Goal: Communication & Community: Answer question/provide support

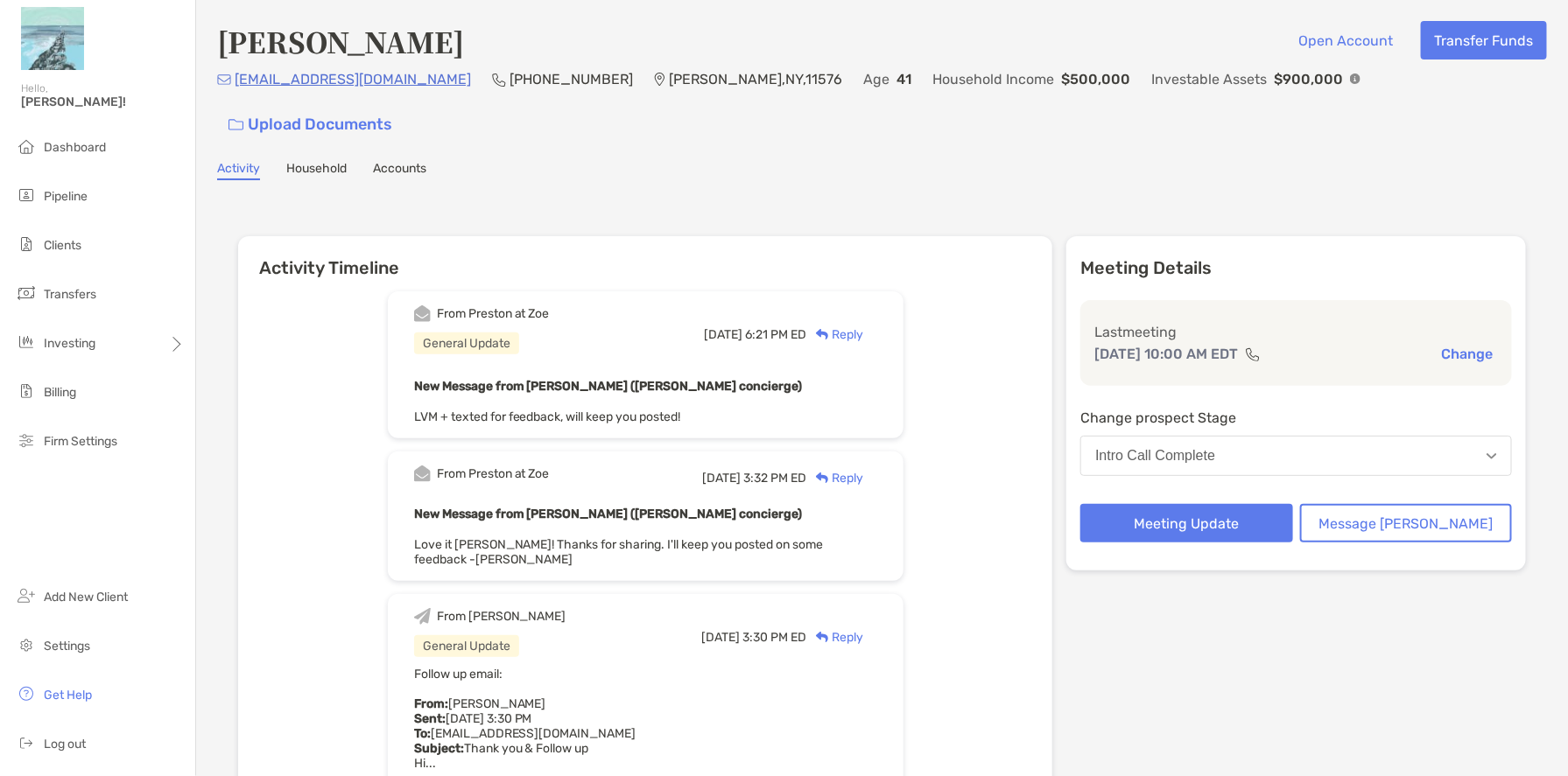
click at [863, 325] on div "Reply" at bounding box center [835, 334] width 57 height 19
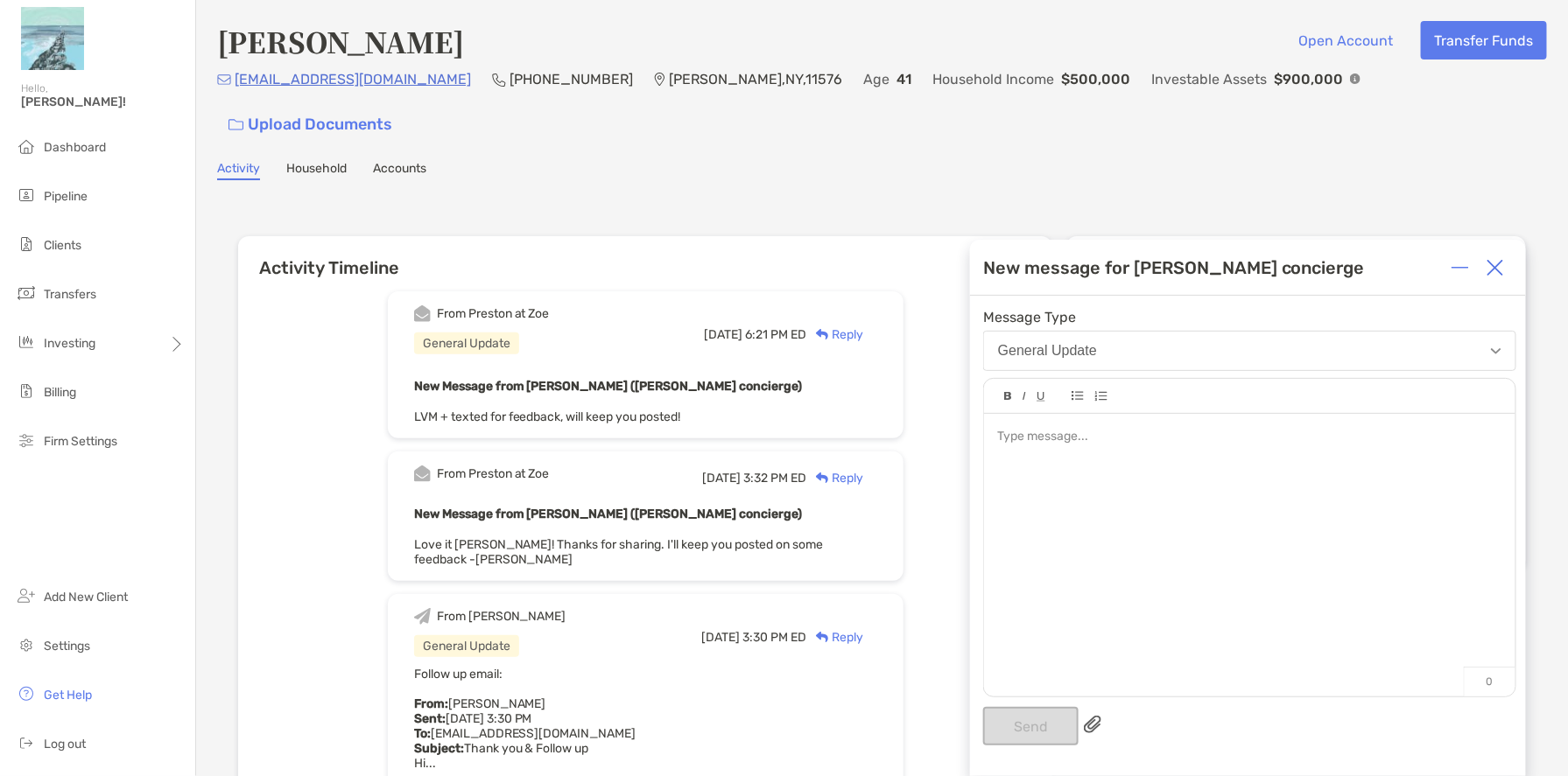
drag, startPoint x: 1356, startPoint y: 136, endPoint x: 1370, endPoint y: 172, distance: 38.6
click at [1356, 161] on div "Activity Household Accounts" at bounding box center [882, 170] width 1329 height 19
click at [1074, 462] on div at bounding box center [1249, 546] width 531 height 265
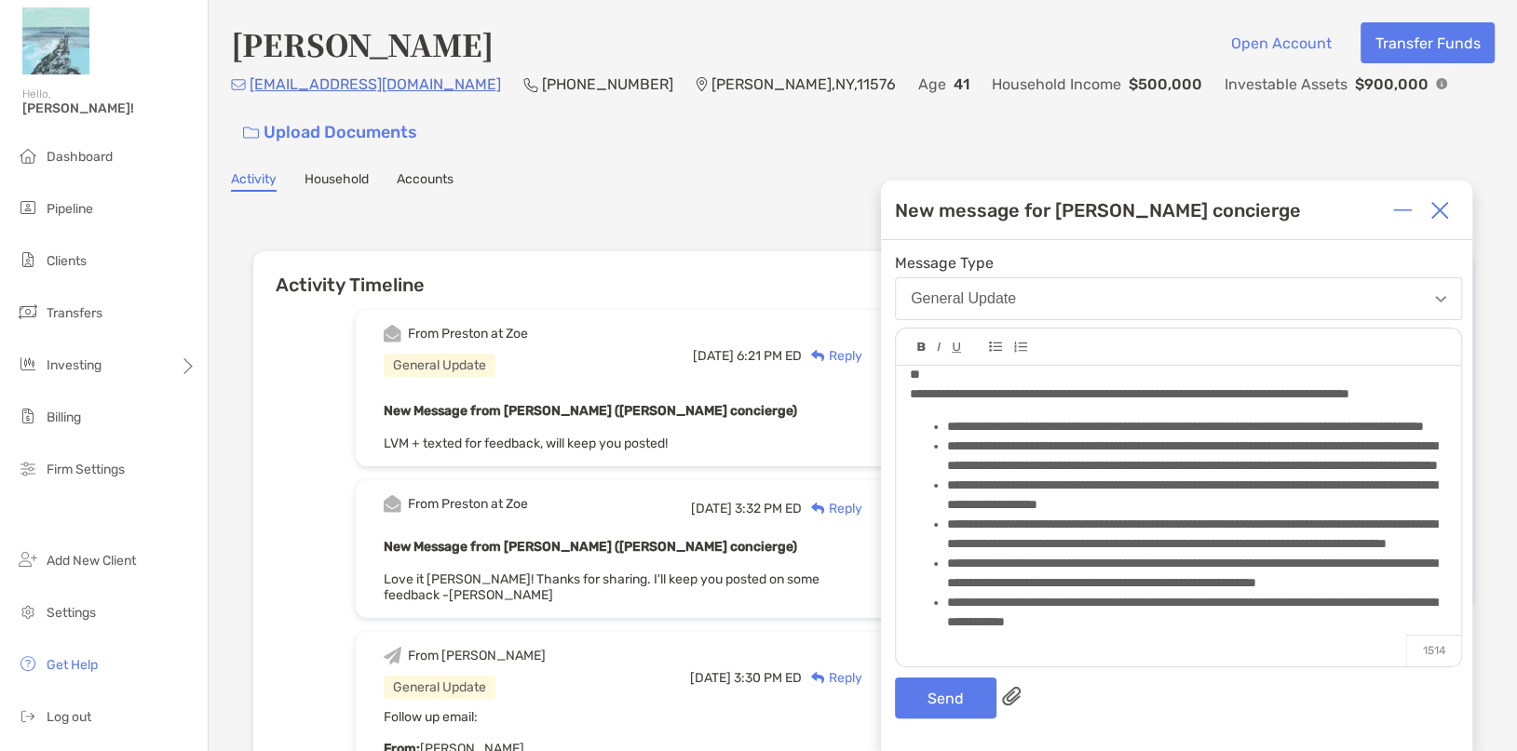
scroll to position [325, 0]
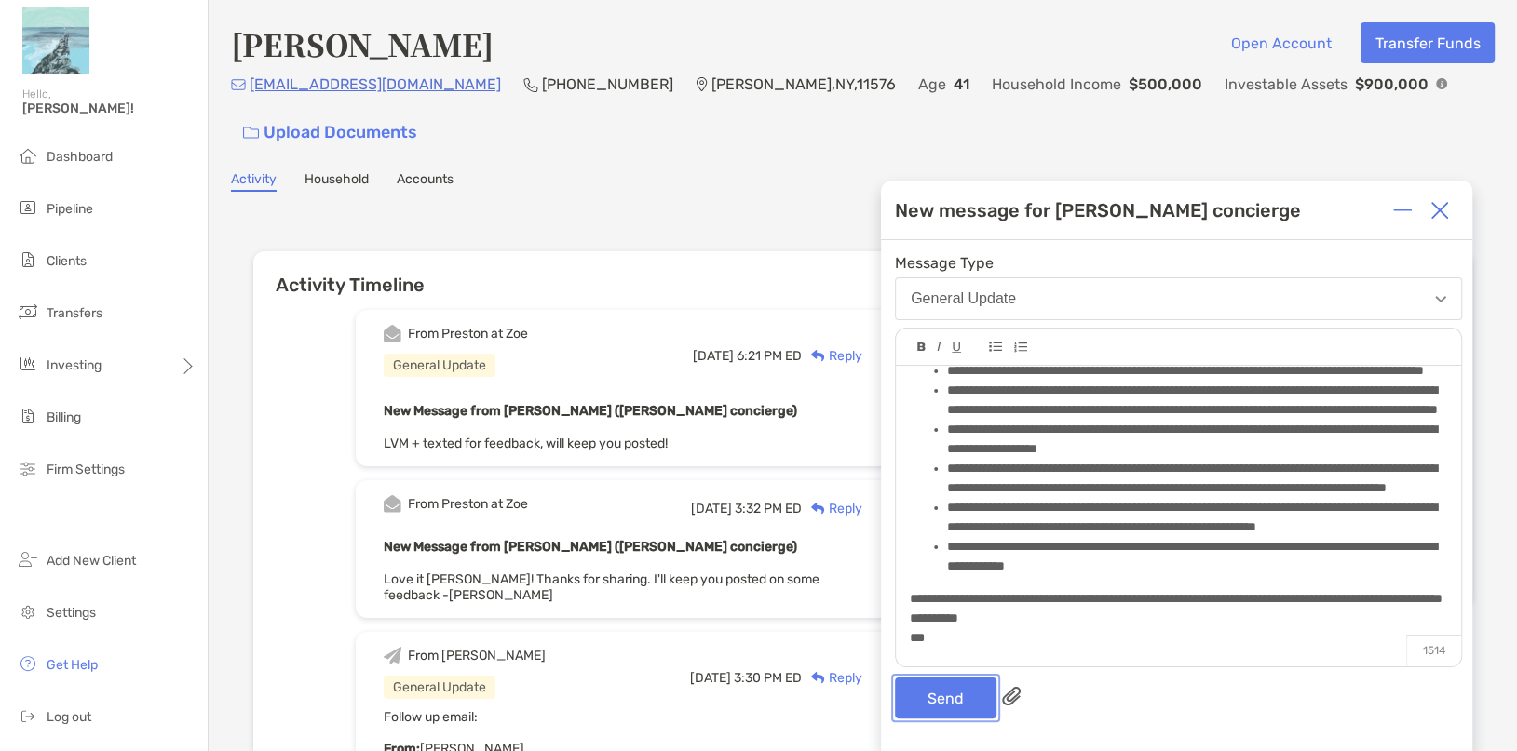
click at [941, 699] on button "Send" at bounding box center [945, 698] width 101 height 41
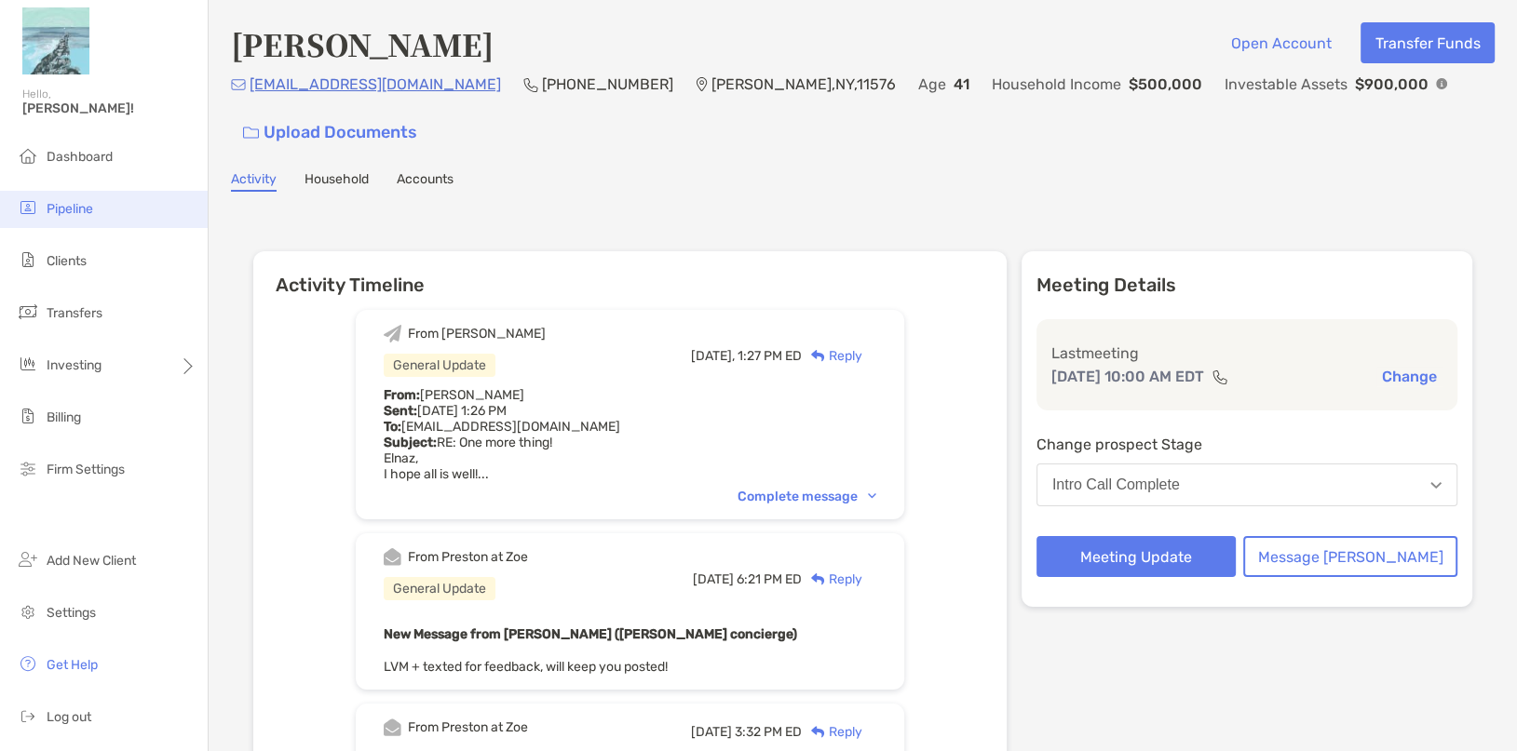
click at [99, 210] on li "Pipeline" at bounding box center [104, 209] width 208 height 37
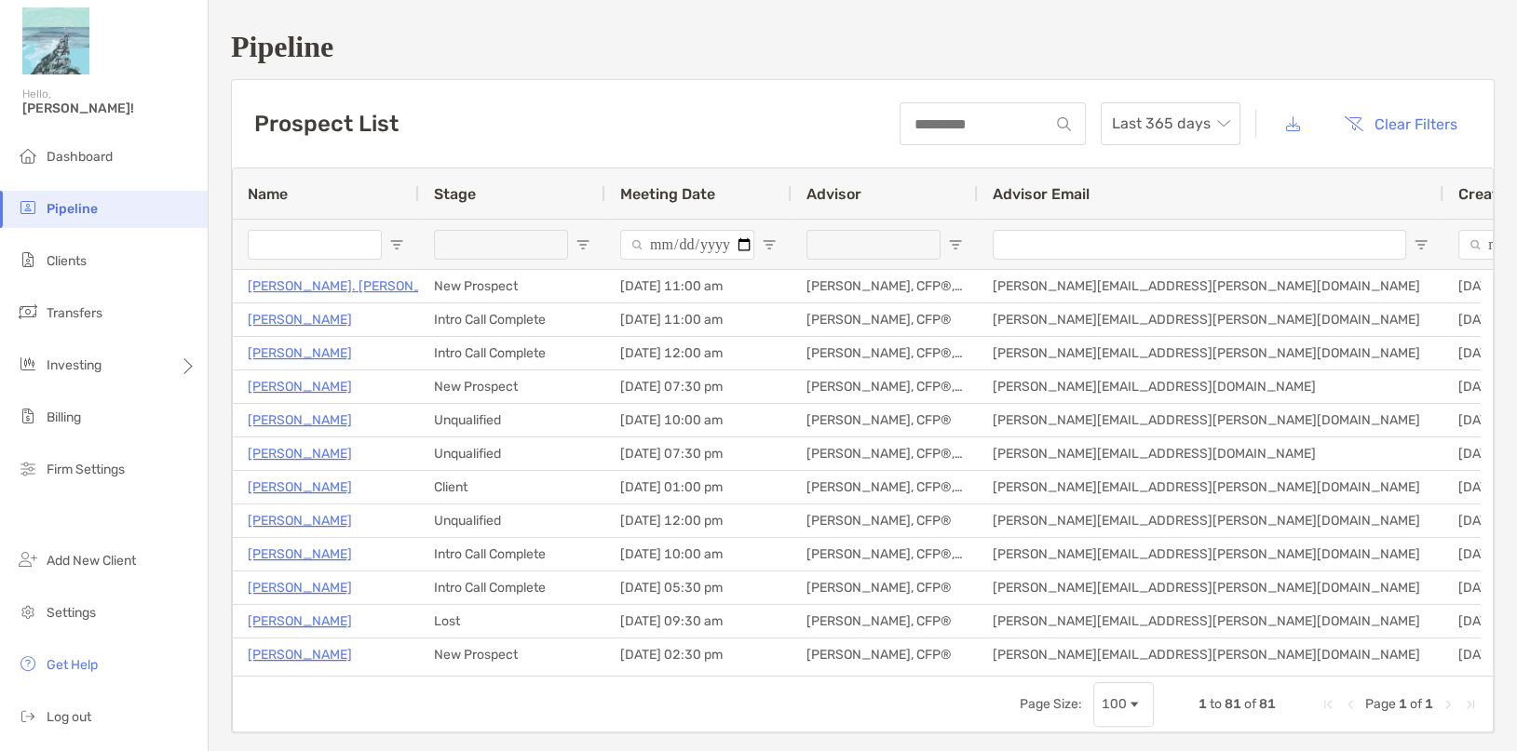
type input "**********"
type input "******"
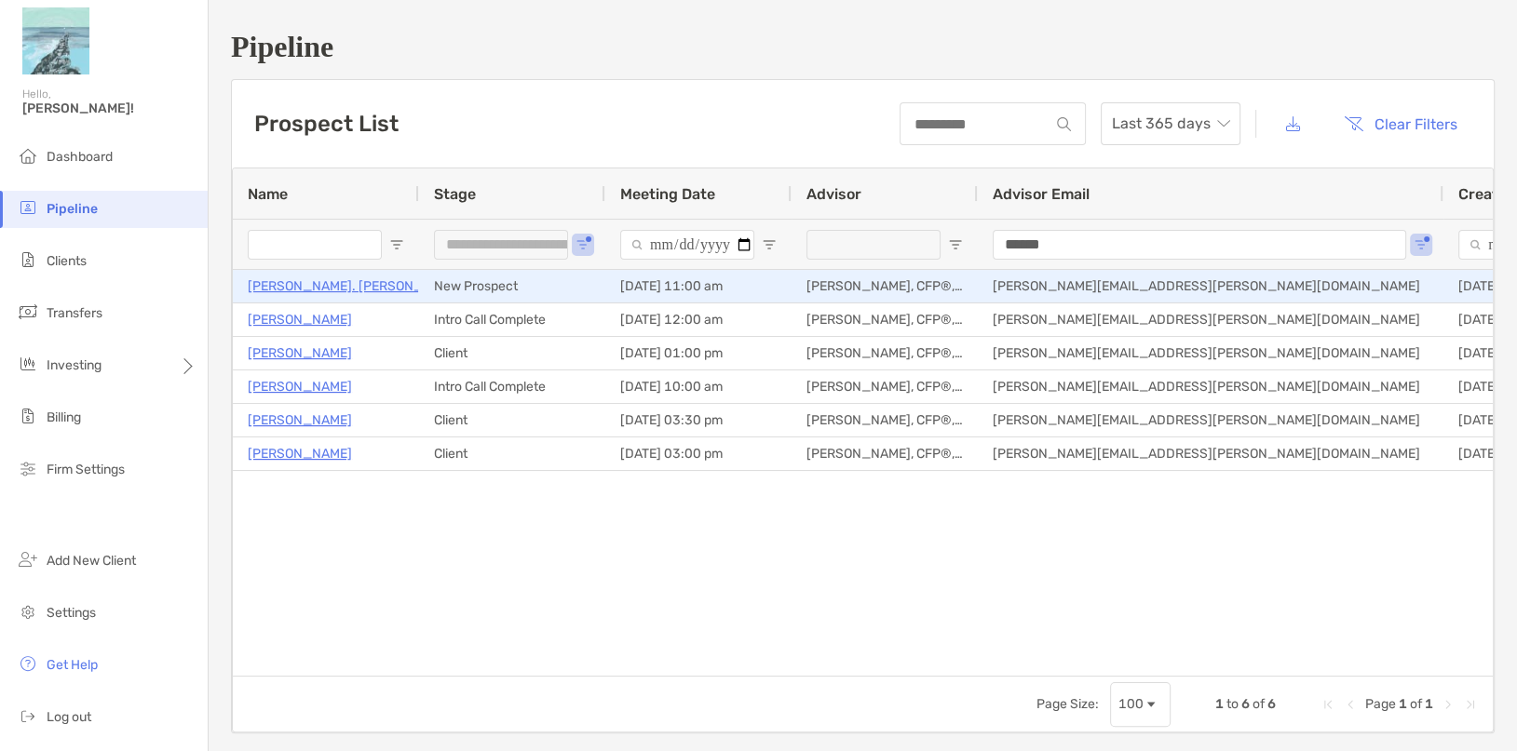
click at [315, 290] on p "Mark St. Pierre" at bounding box center [355, 286] width 215 height 23
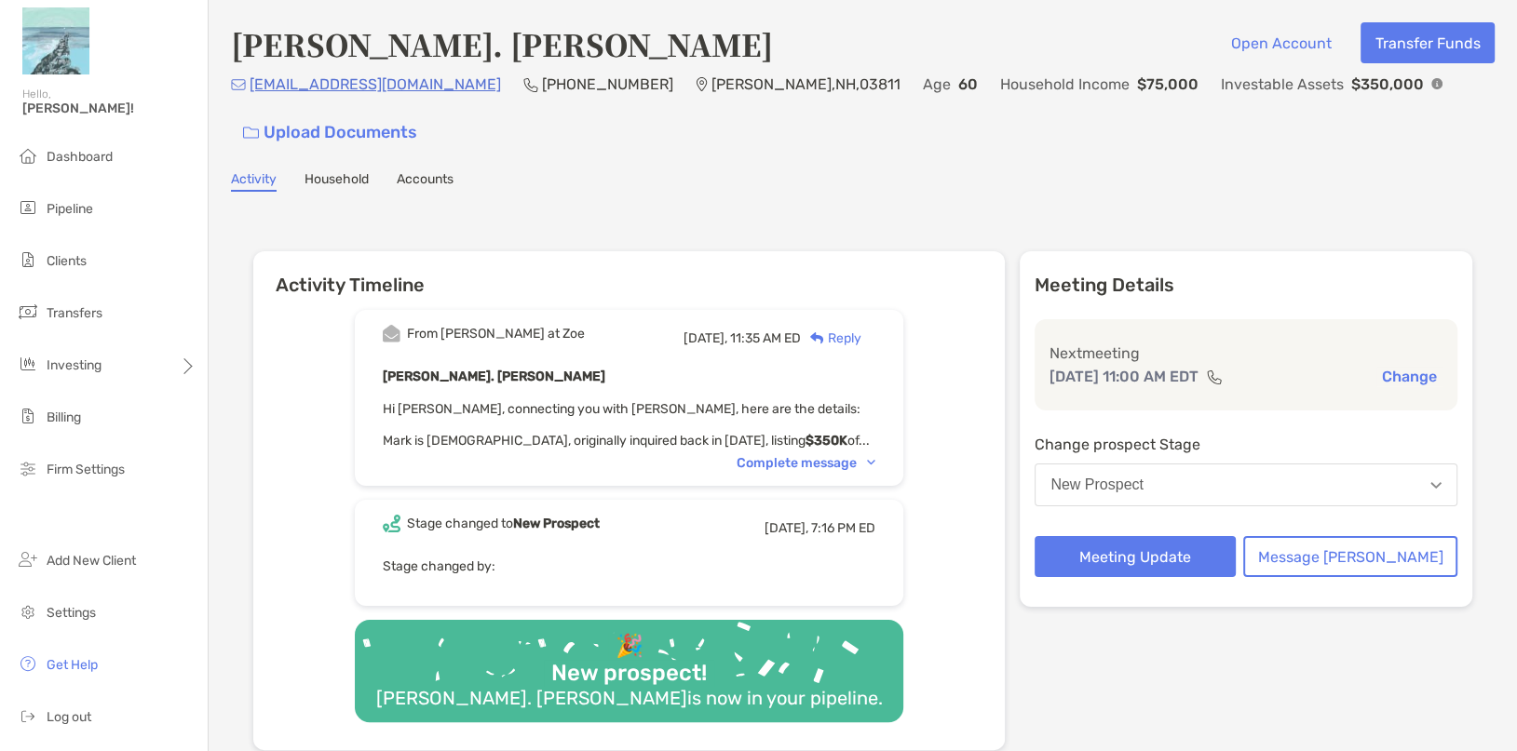
click at [796, 455] on div "Complete message" at bounding box center [806, 463] width 139 height 16
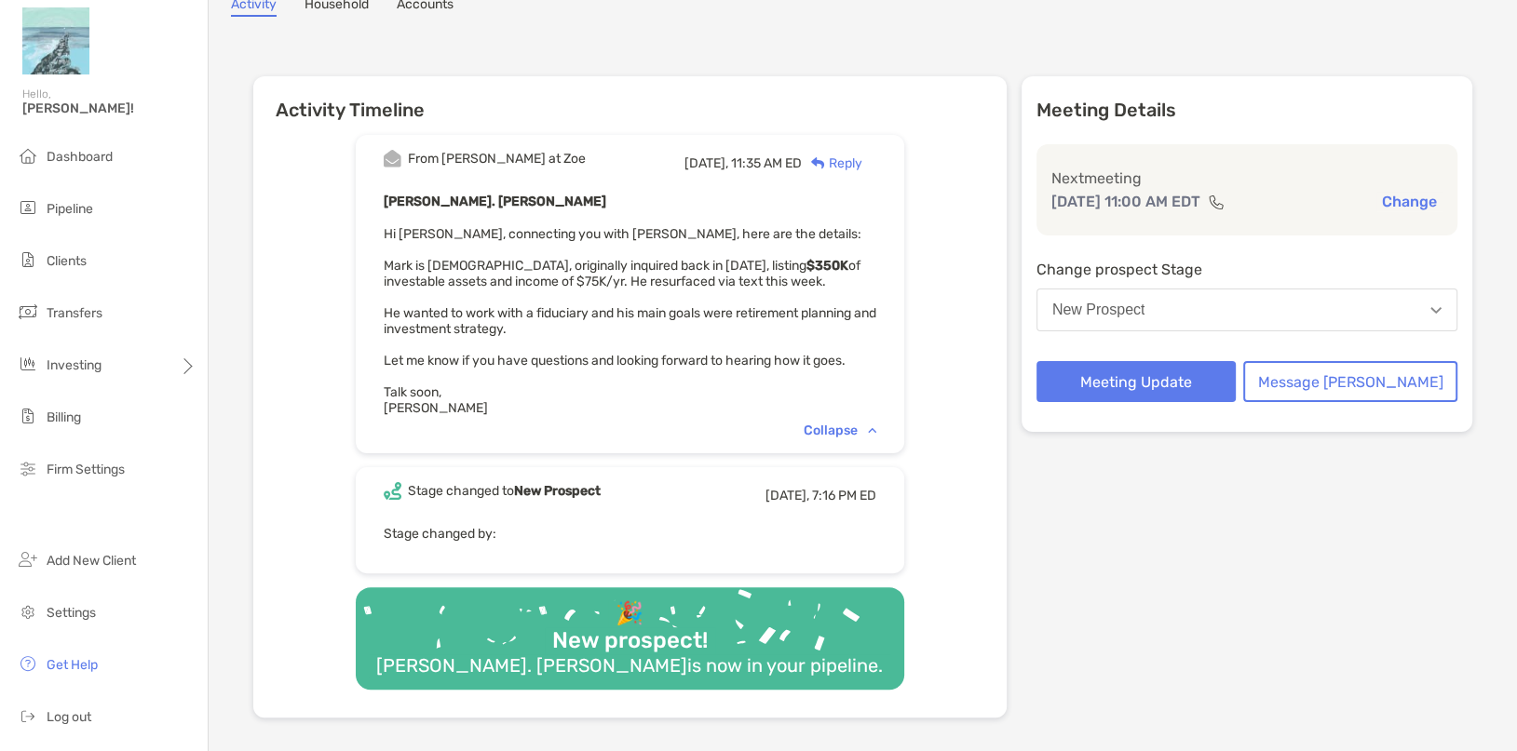
scroll to position [84, 0]
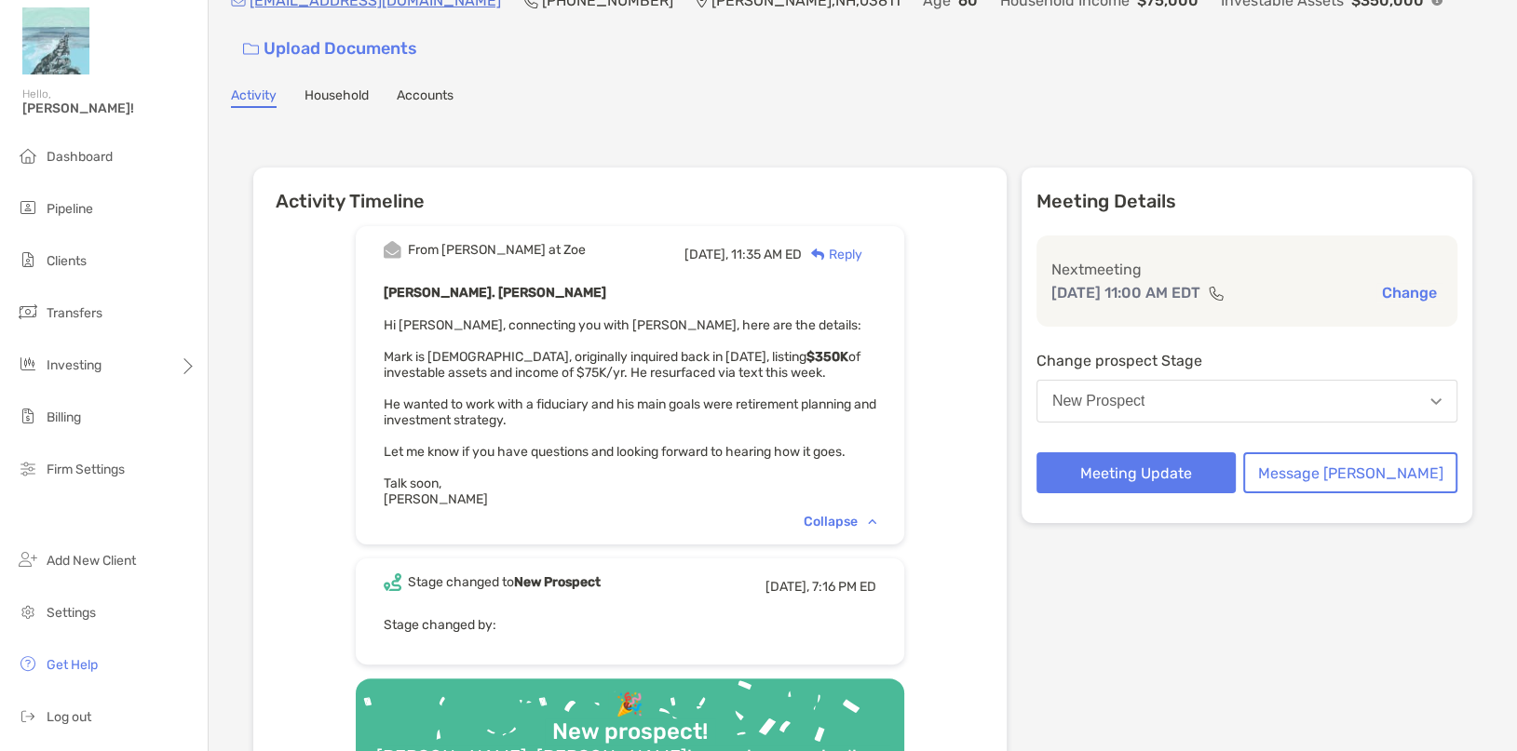
click at [854, 245] on div "Reply" at bounding box center [832, 255] width 61 height 20
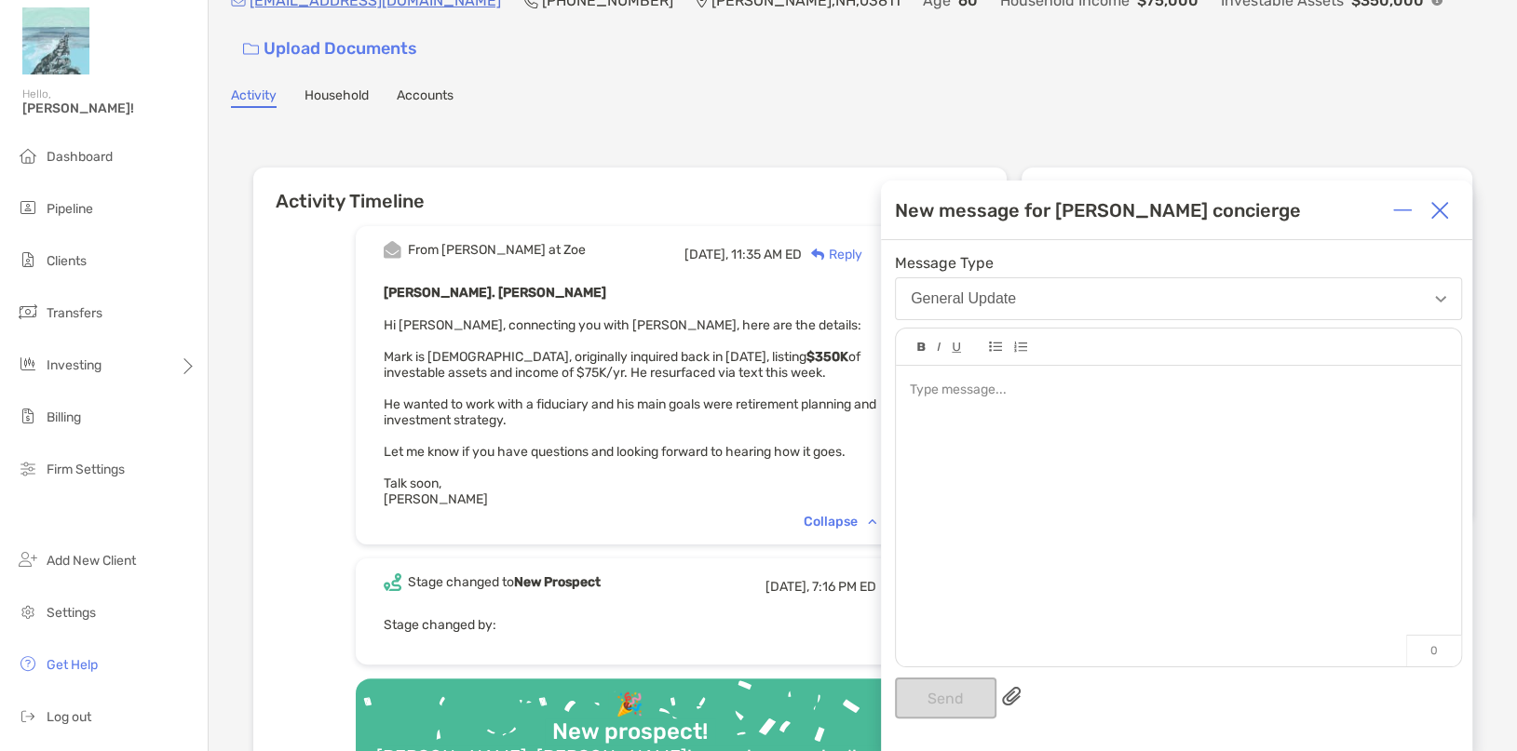
click at [1442, 215] on img at bounding box center [1439, 210] width 19 height 19
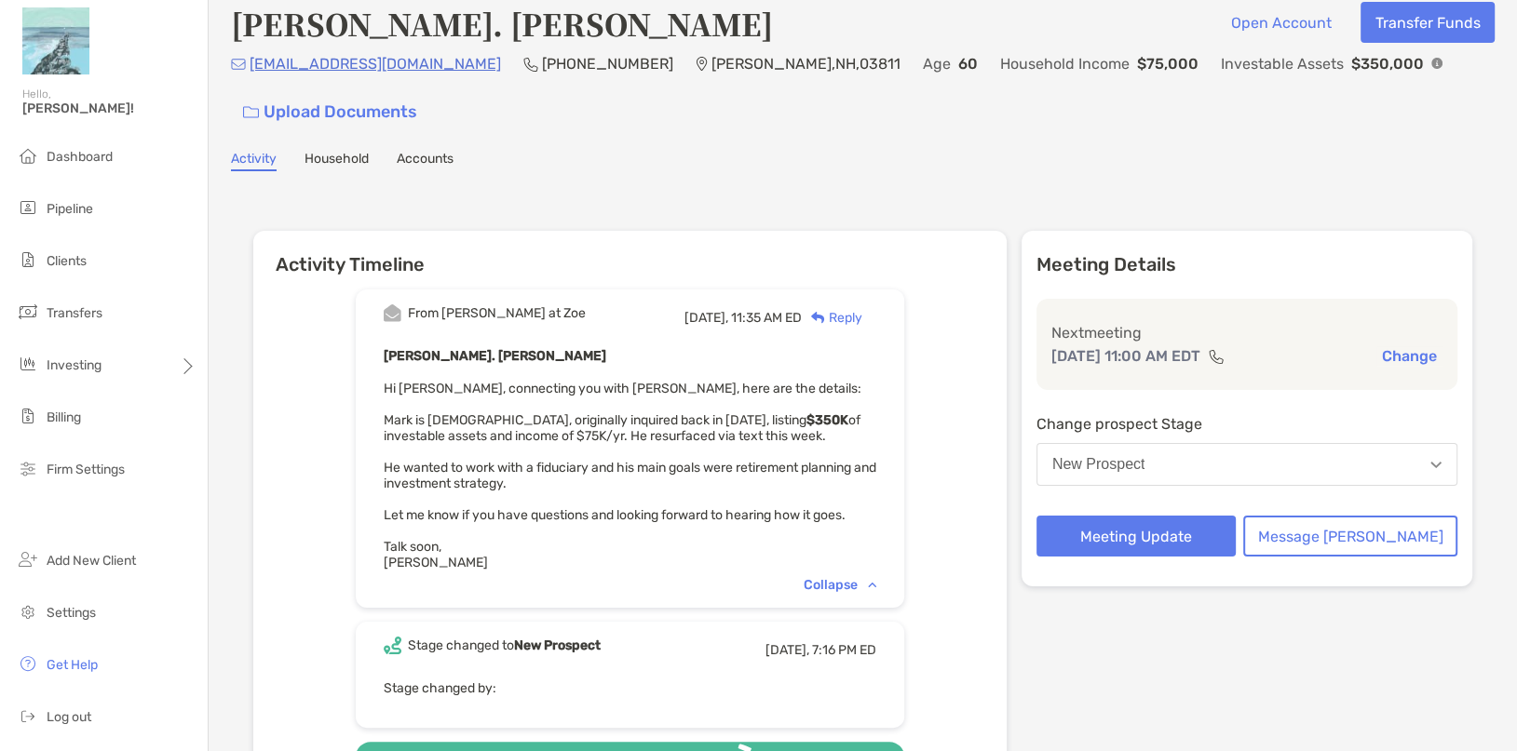
scroll to position [0, 0]
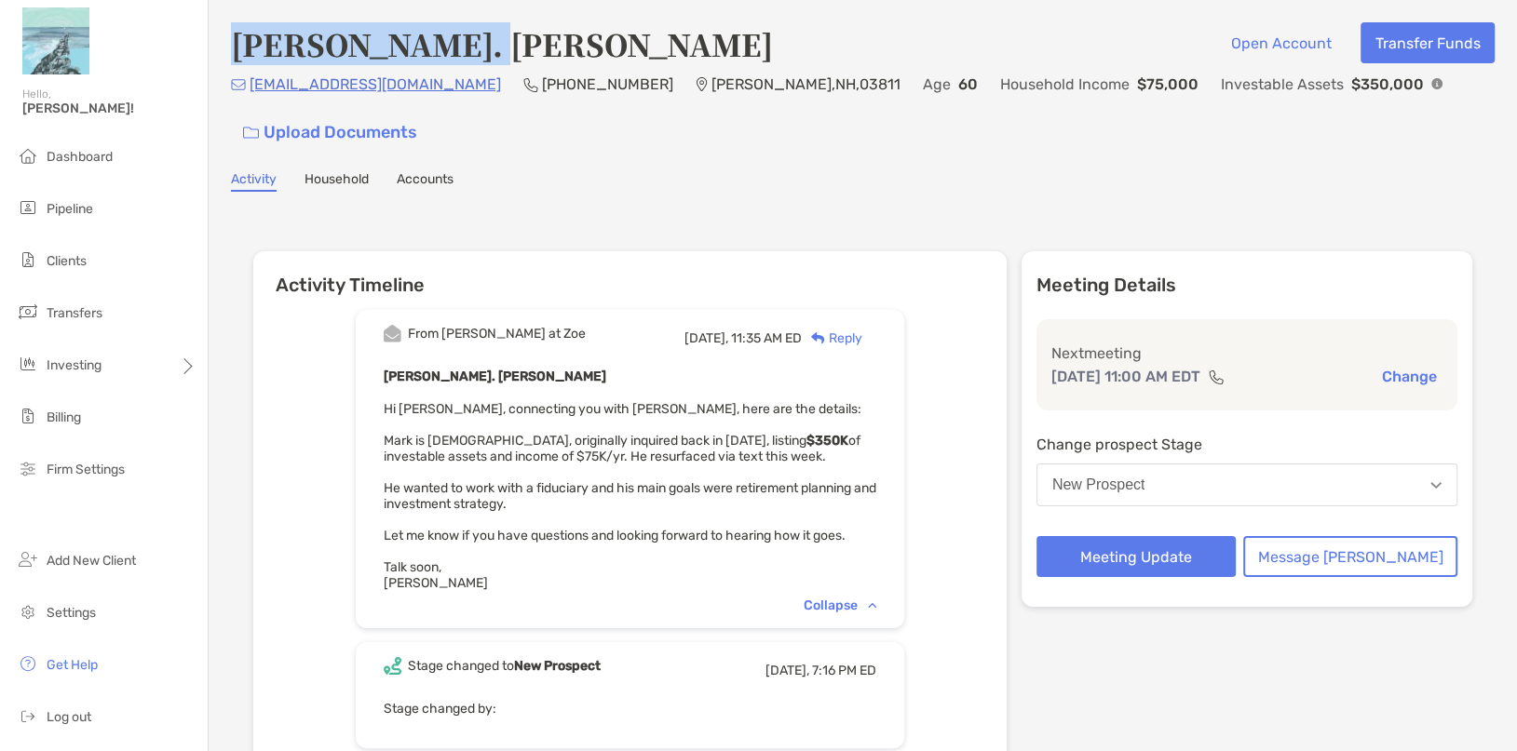
drag, startPoint x: 439, startPoint y: 53, endPoint x: 243, endPoint y: 67, distance: 197.0
click at [243, 67] on div "[PERSON_NAME]. Pierre Open Account Transfer Funds [EMAIL_ADDRESS][DOMAIN_NAME] …" at bounding box center [863, 87] width 1264 height 130
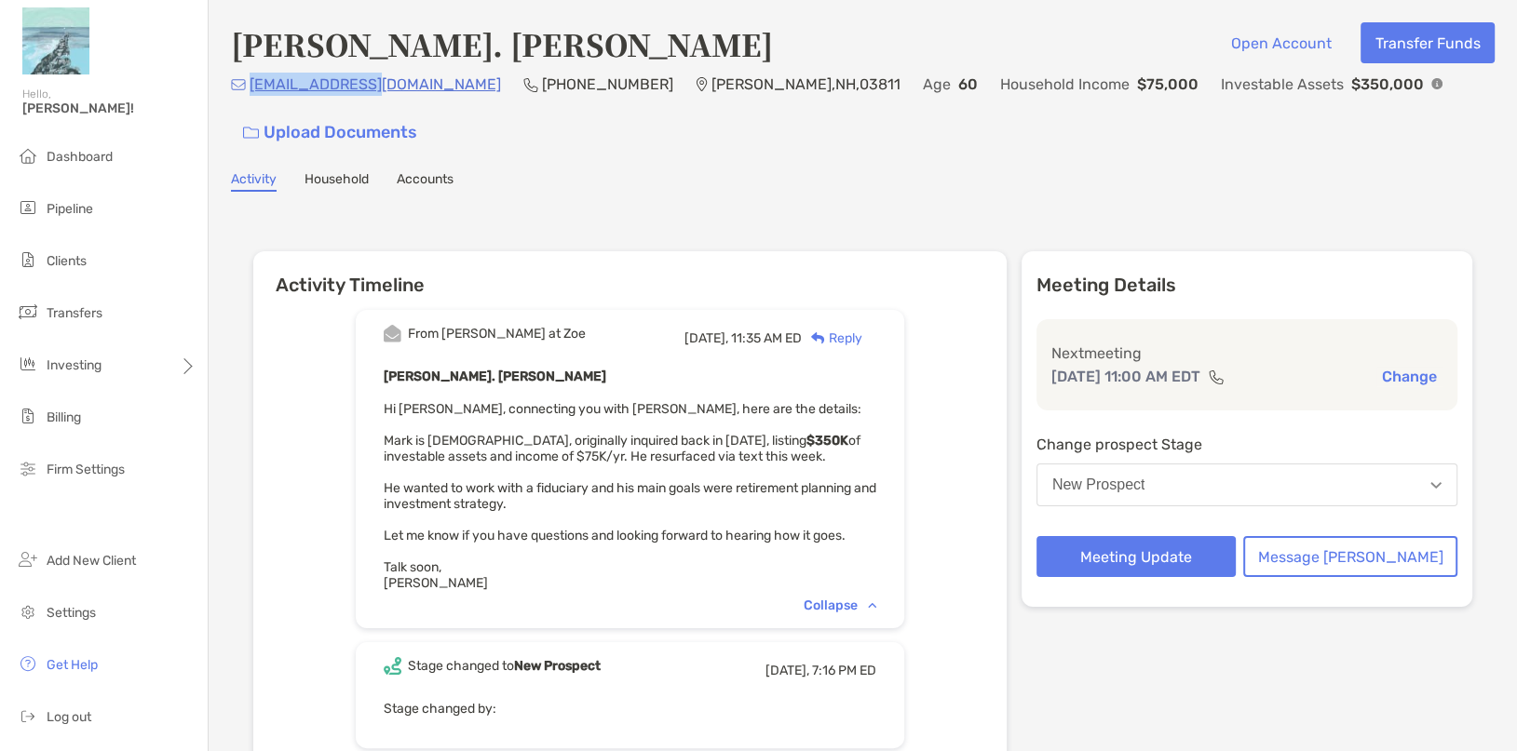
drag, startPoint x: 380, startPoint y: 98, endPoint x: 250, endPoint y: 98, distance: 129.4
click at [250, 96] on p "[EMAIL_ADDRESS][DOMAIN_NAME]" at bounding box center [375, 84] width 251 height 23
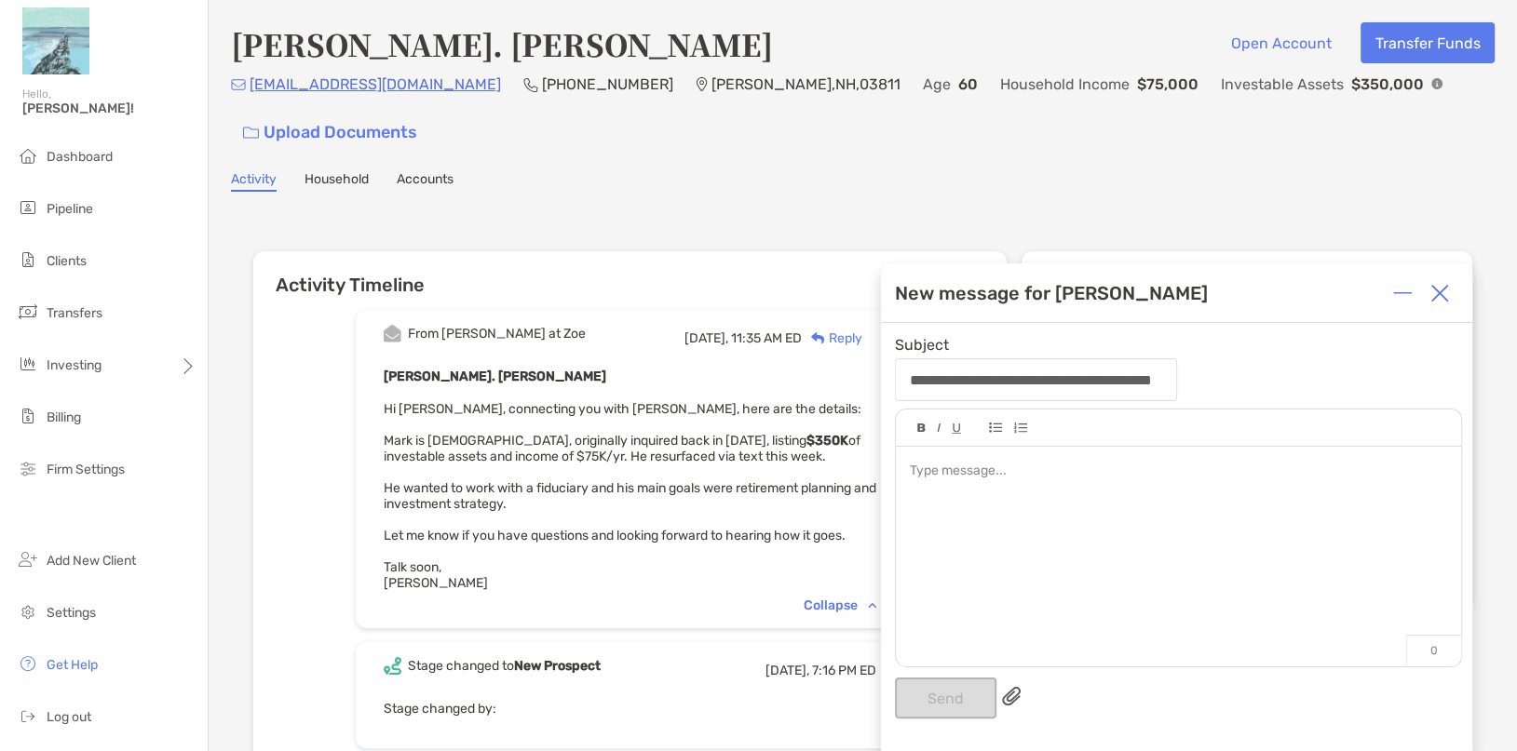
click at [1435, 298] on img at bounding box center [1439, 293] width 19 height 19
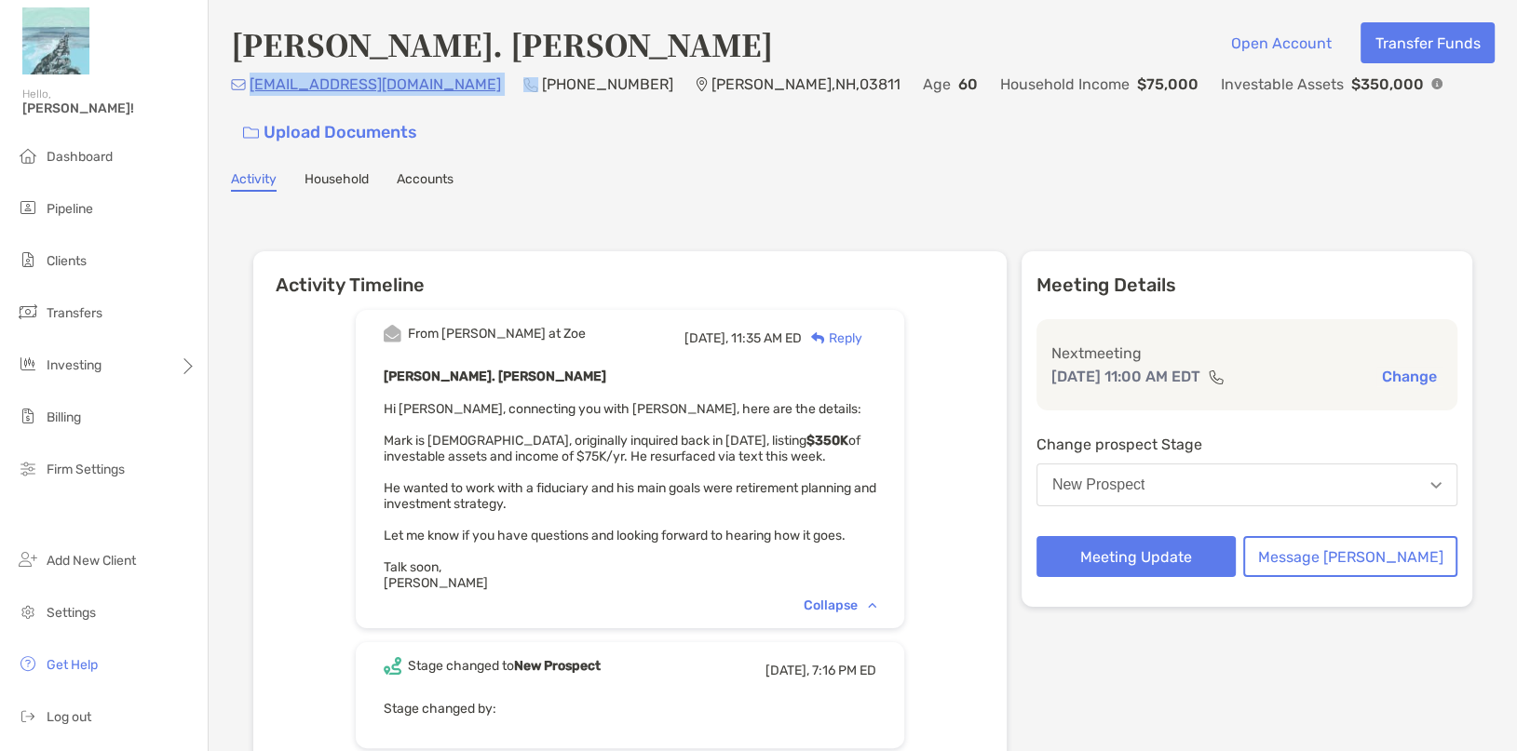
drag, startPoint x: 398, startPoint y: 95, endPoint x: 250, endPoint y: 102, distance: 148.2
click at [250, 102] on div "[EMAIL_ADDRESS][DOMAIN_NAME] (603) 677-[GEOGRAPHIC_DATA][PERSON_NAME] Age [DEMO…" at bounding box center [863, 113] width 1264 height 80
copy p "[EMAIL_ADDRESS][DOMAIN_NAME]"
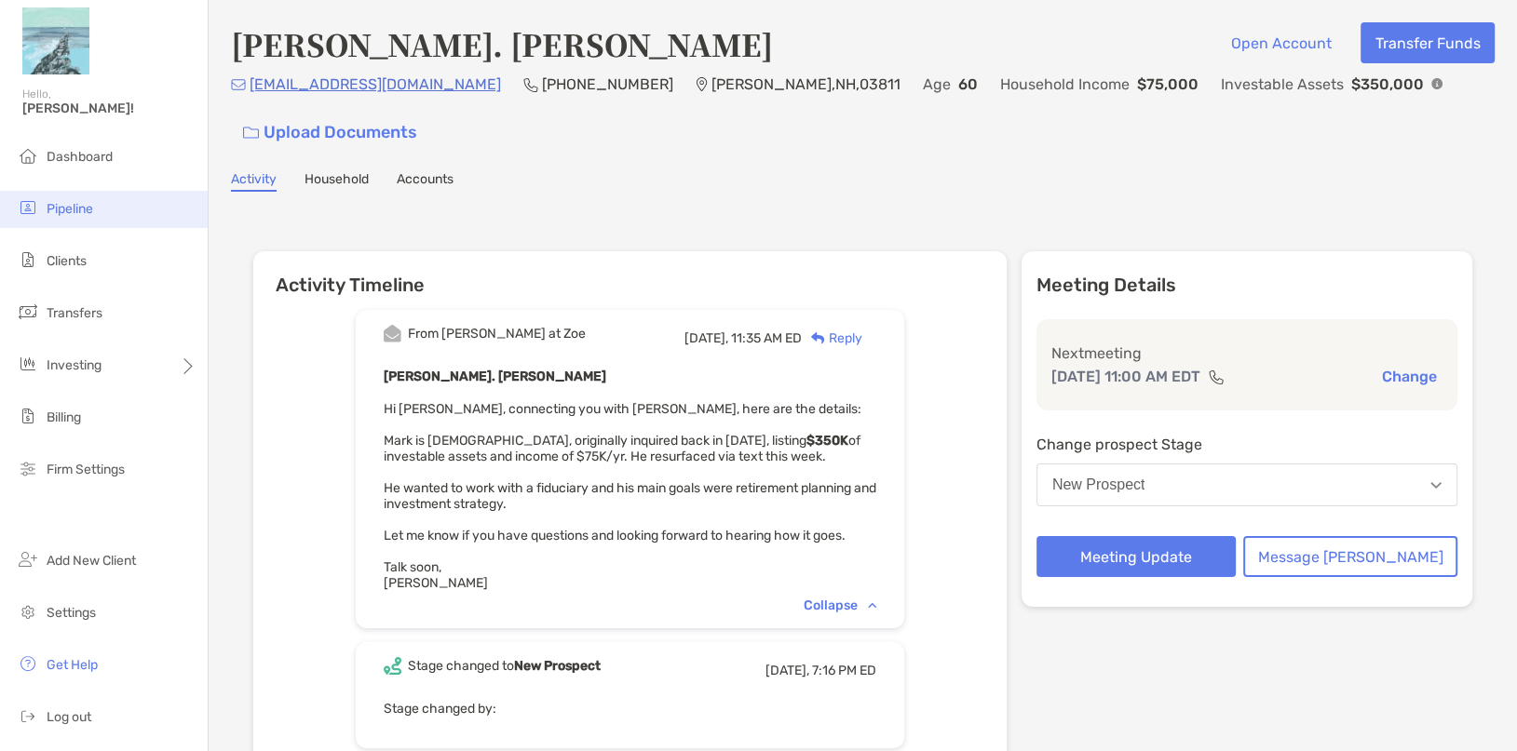
click at [83, 207] on span "Pipeline" at bounding box center [70, 209] width 47 height 16
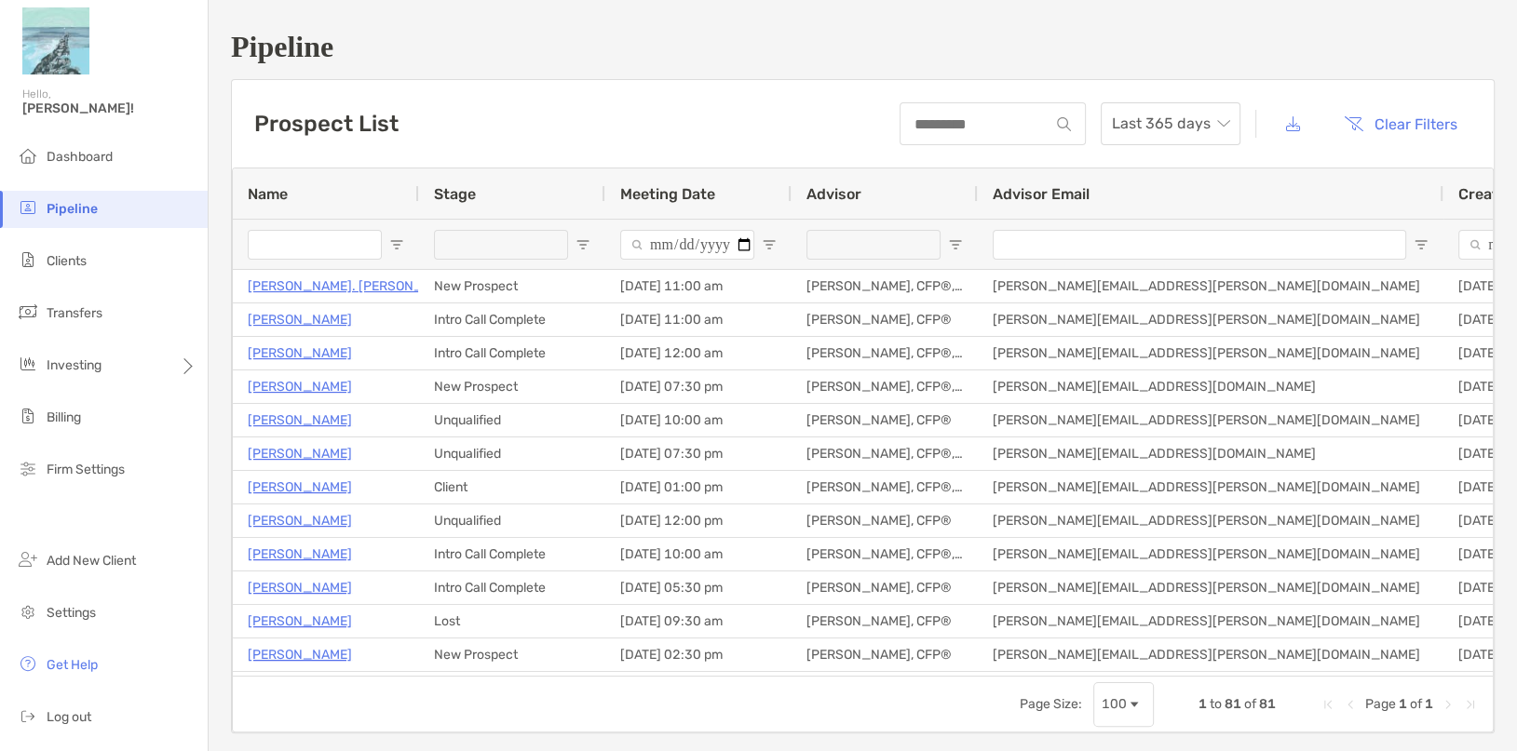
type input "**********"
type input "******"
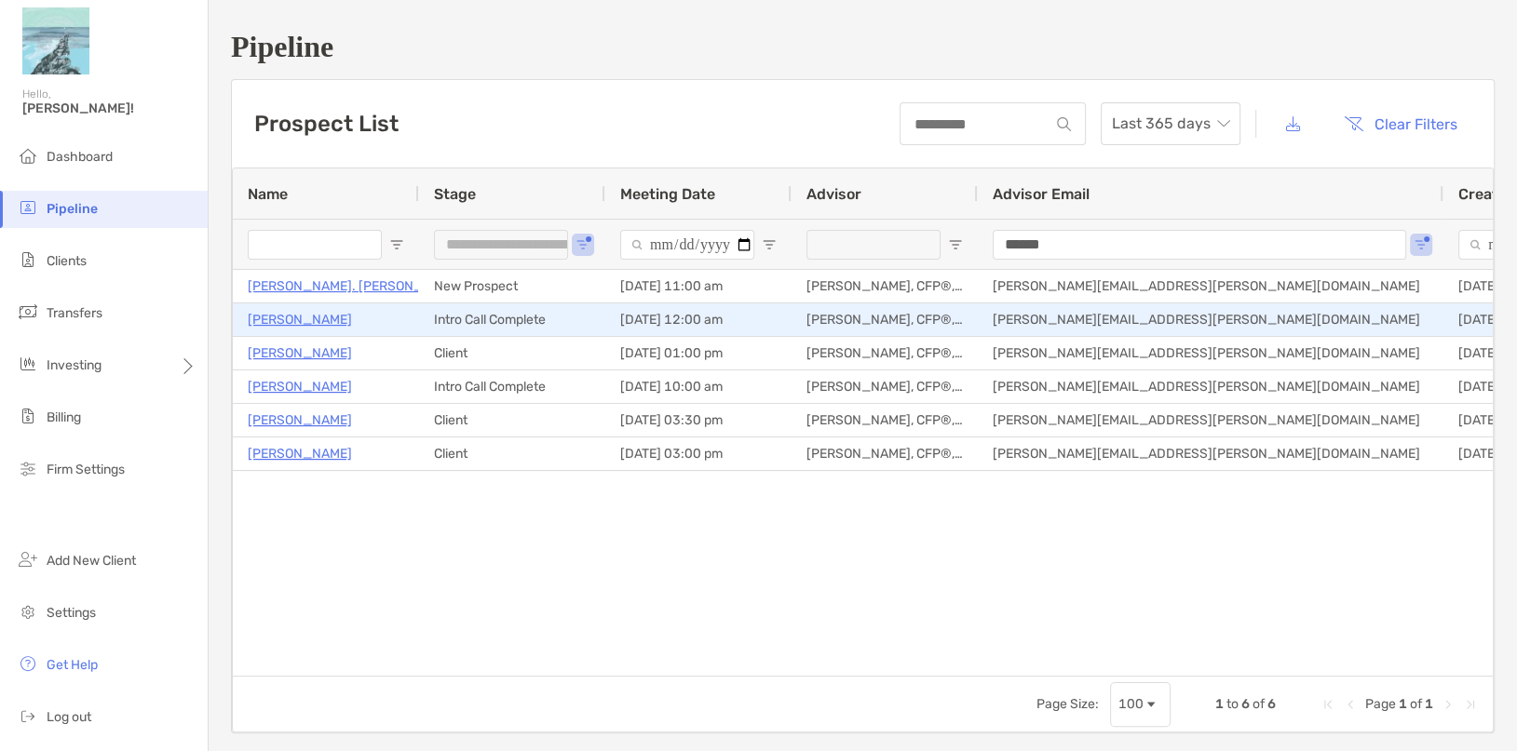
click at [302, 318] on p "[PERSON_NAME]" at bounding box center [300, 319] width 104 height 23
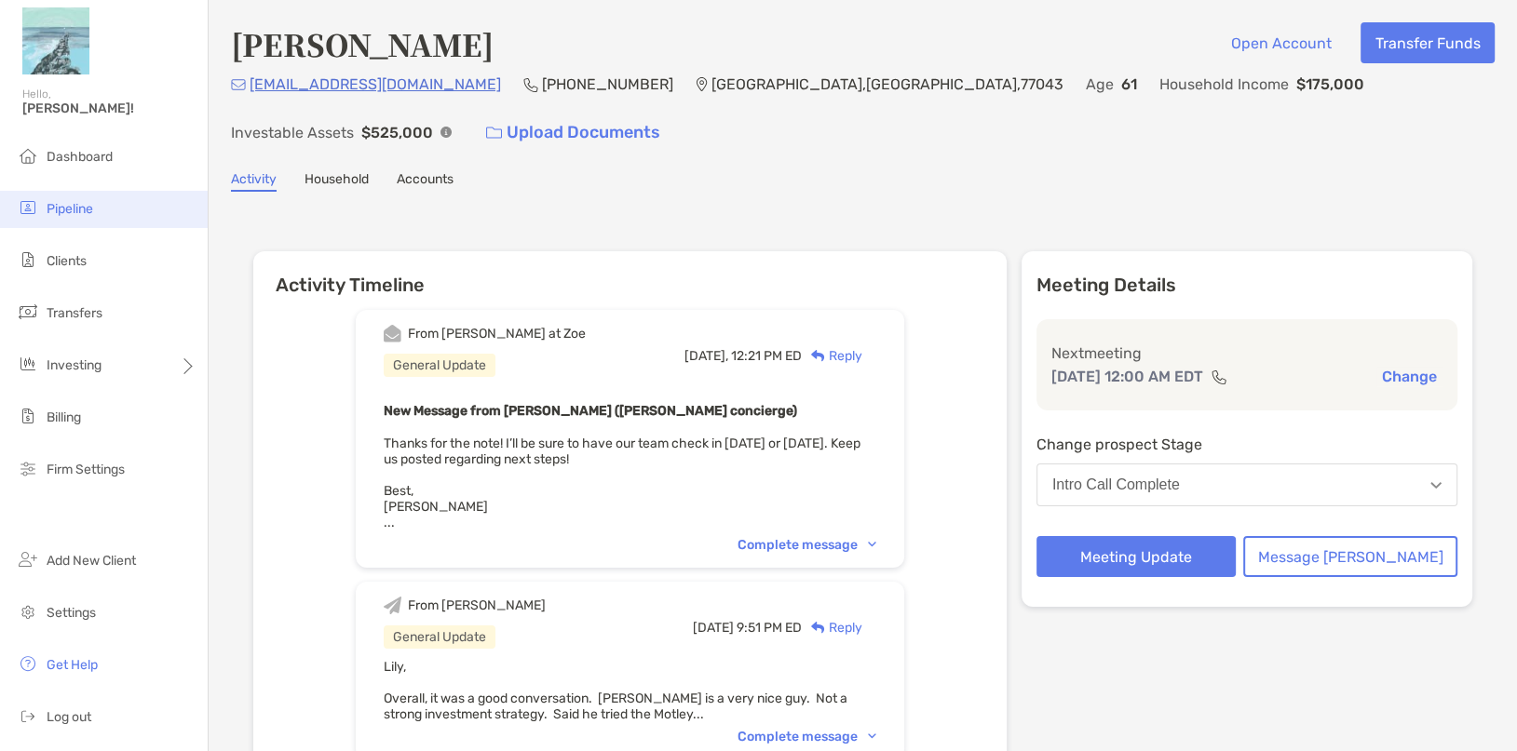
click at [113, 203] on li "Pipeline" at bounding box center [104, 209] width 208 height 37
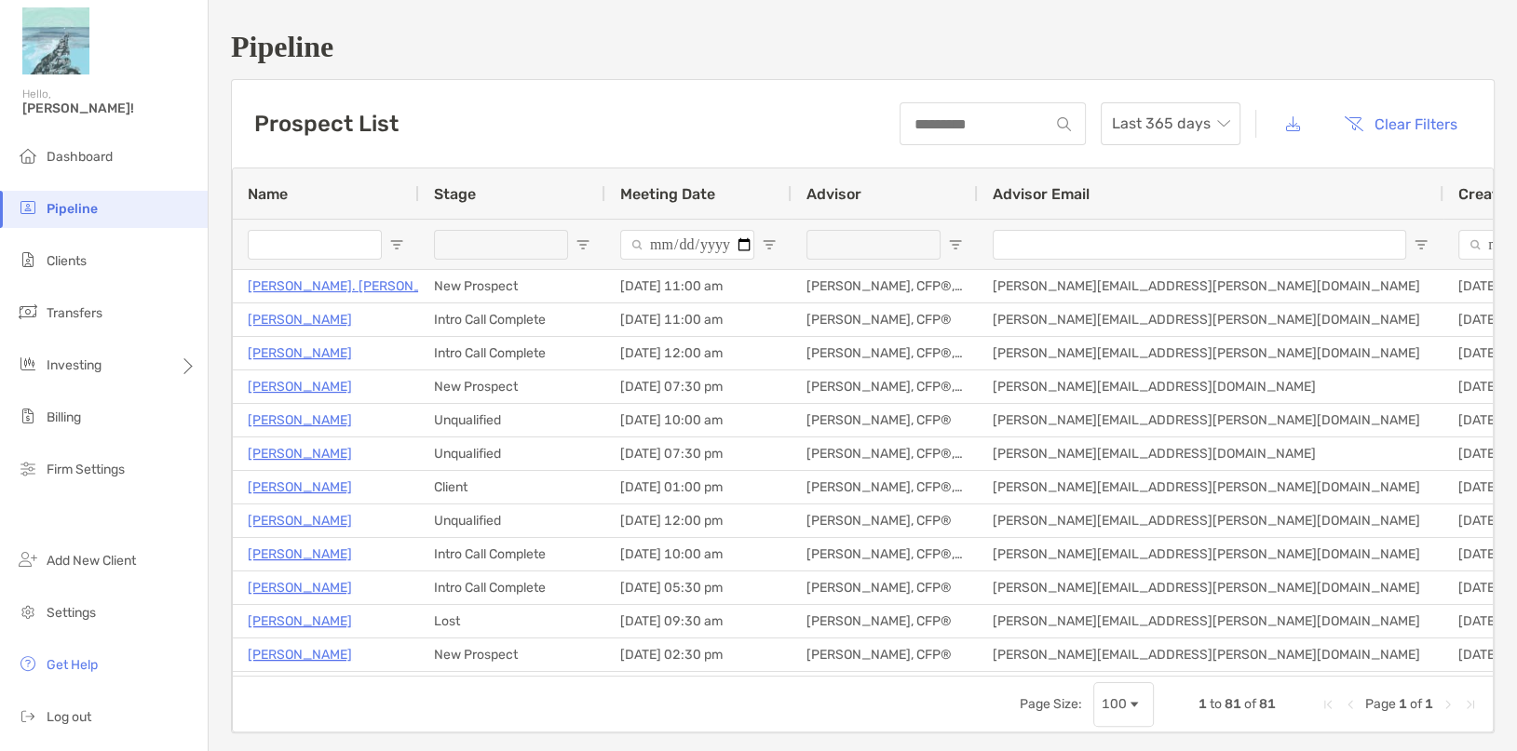
type input "**********"
type input "******"
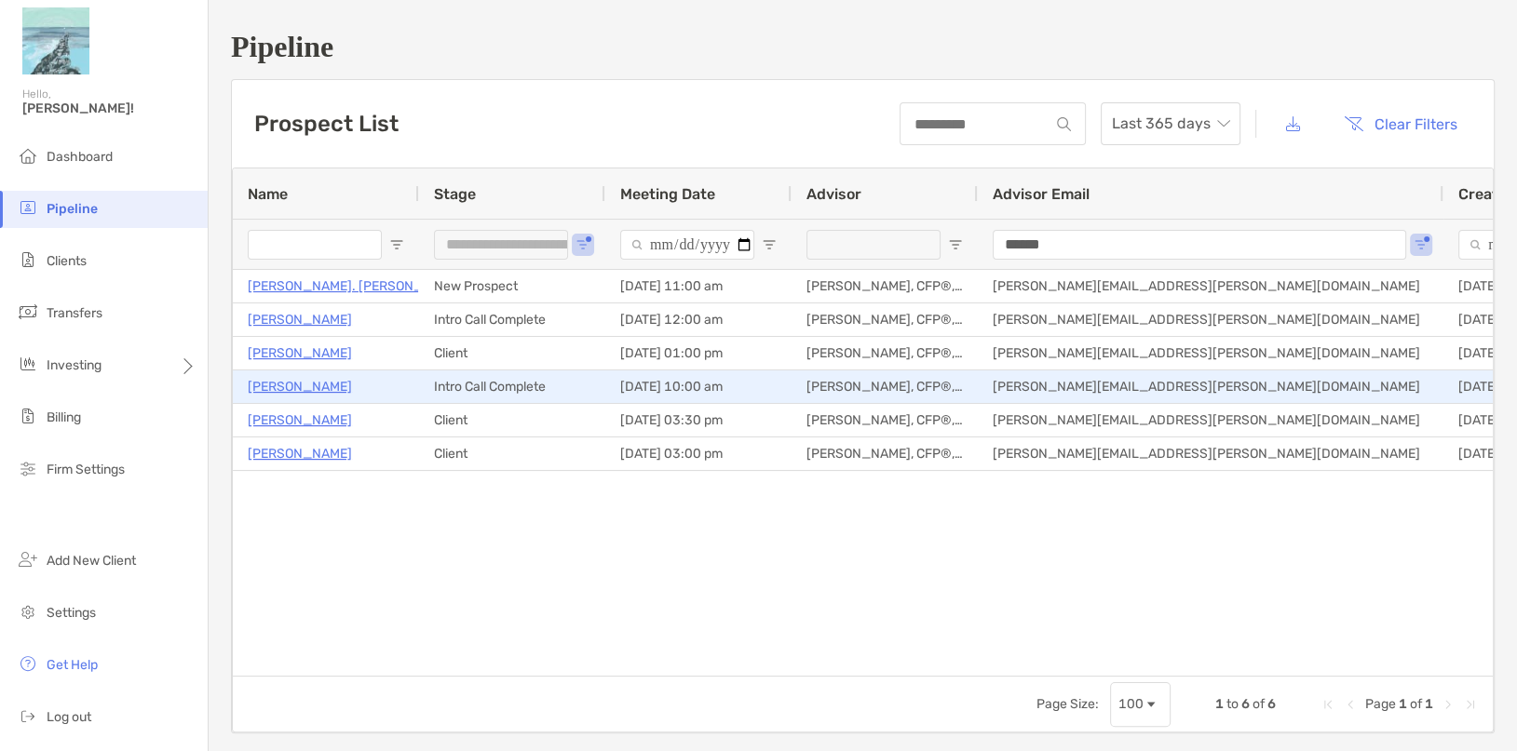
click at [271, 389] on p "[PERSON_NAME]" at bounding box center [300, 386] width 104 height 23
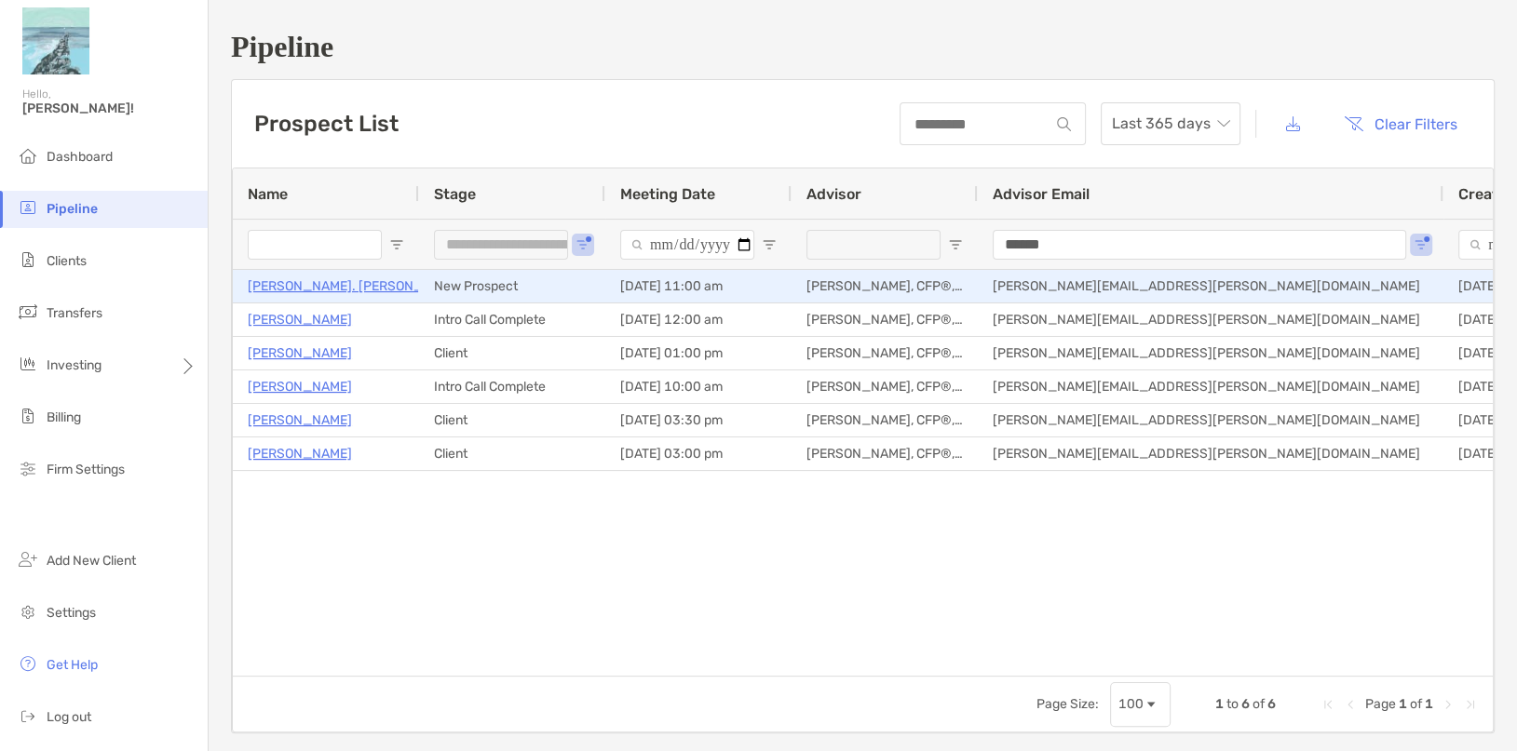
click at [317, 288] on p "[PERSON_NAME]. [PERSON_NAME]" at bounding box center [355, 286] width 215 height 23
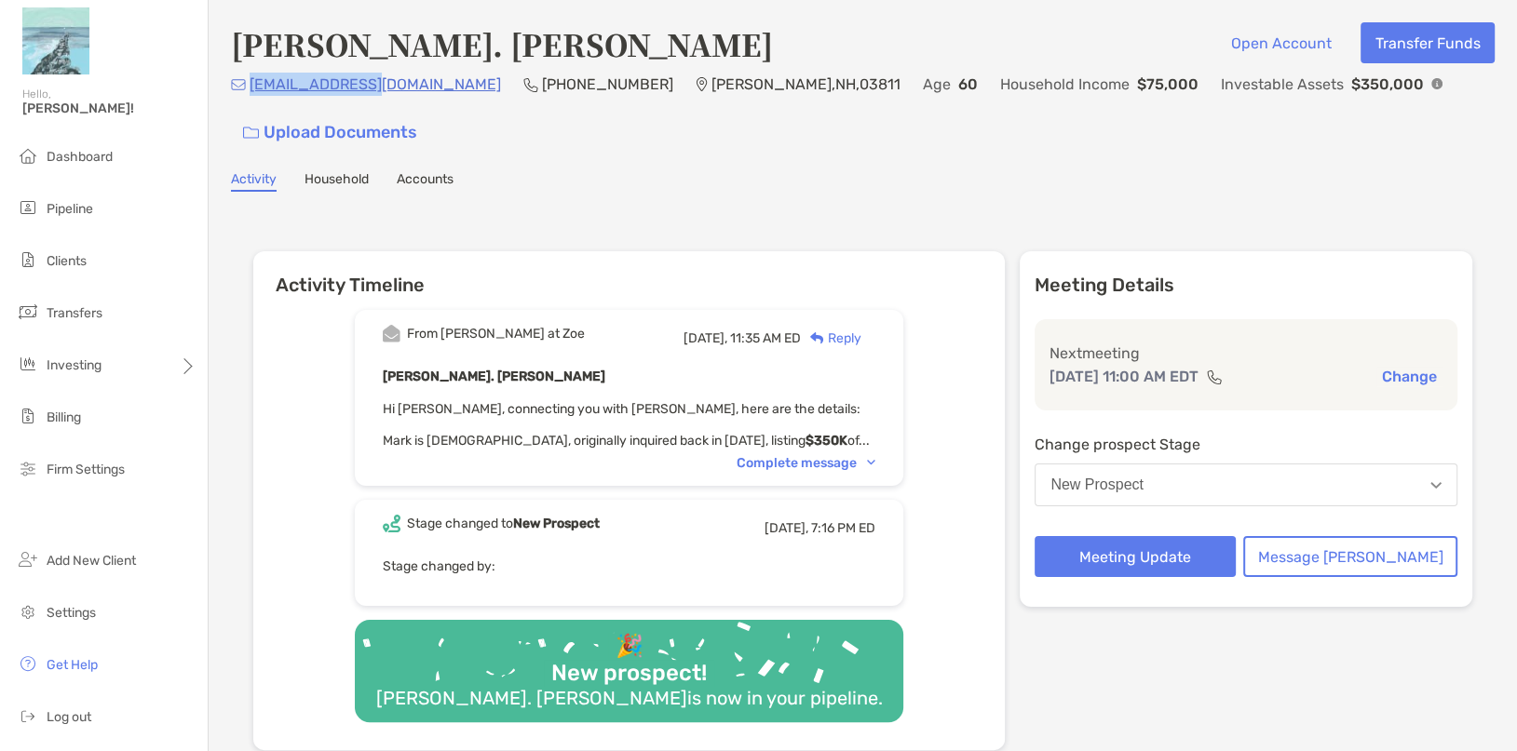
drag, startPoint x: 0, startPoint y: 0, endPoint x: 250, endPoint y: 101, distance: 269.4
click at [250, 101] on div "marks@rymes.com (603) 677-2943 Atkinson , NH , 03811 Age 60 Household Income $7…" at bounding box center [863, 113] width 1264 height 80
copy p "[EMAIL_ADDRESS][DOMAIN_NAME]"
click at [851, 329] on div "Reply" at bounding box center [831, 339] width 61 height 20
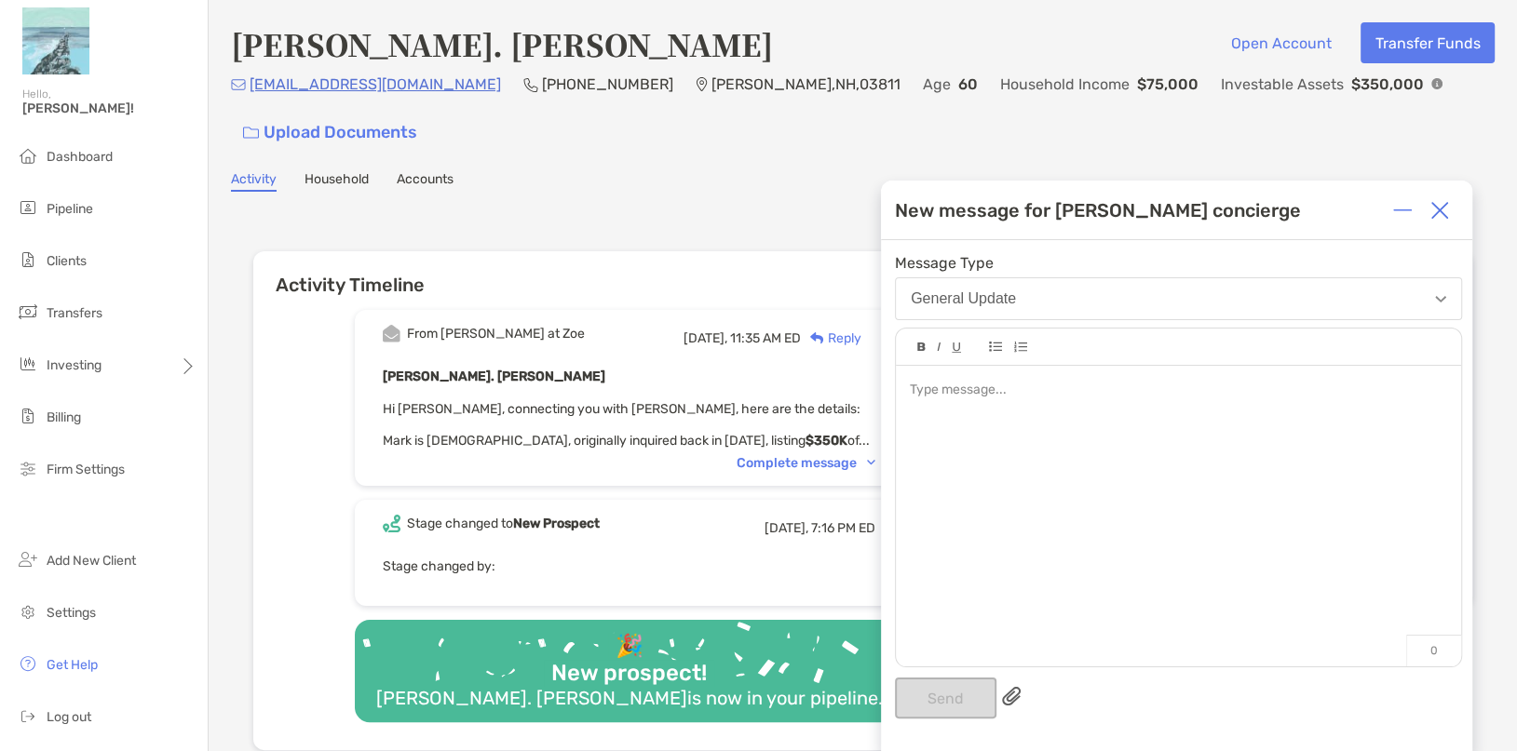
click at [985, 303] on div "General Update" at bounding box center [963, 299] width 105 height 17
click at [950, 376] on div at bounding box center [1178, 507] width 565 height 282
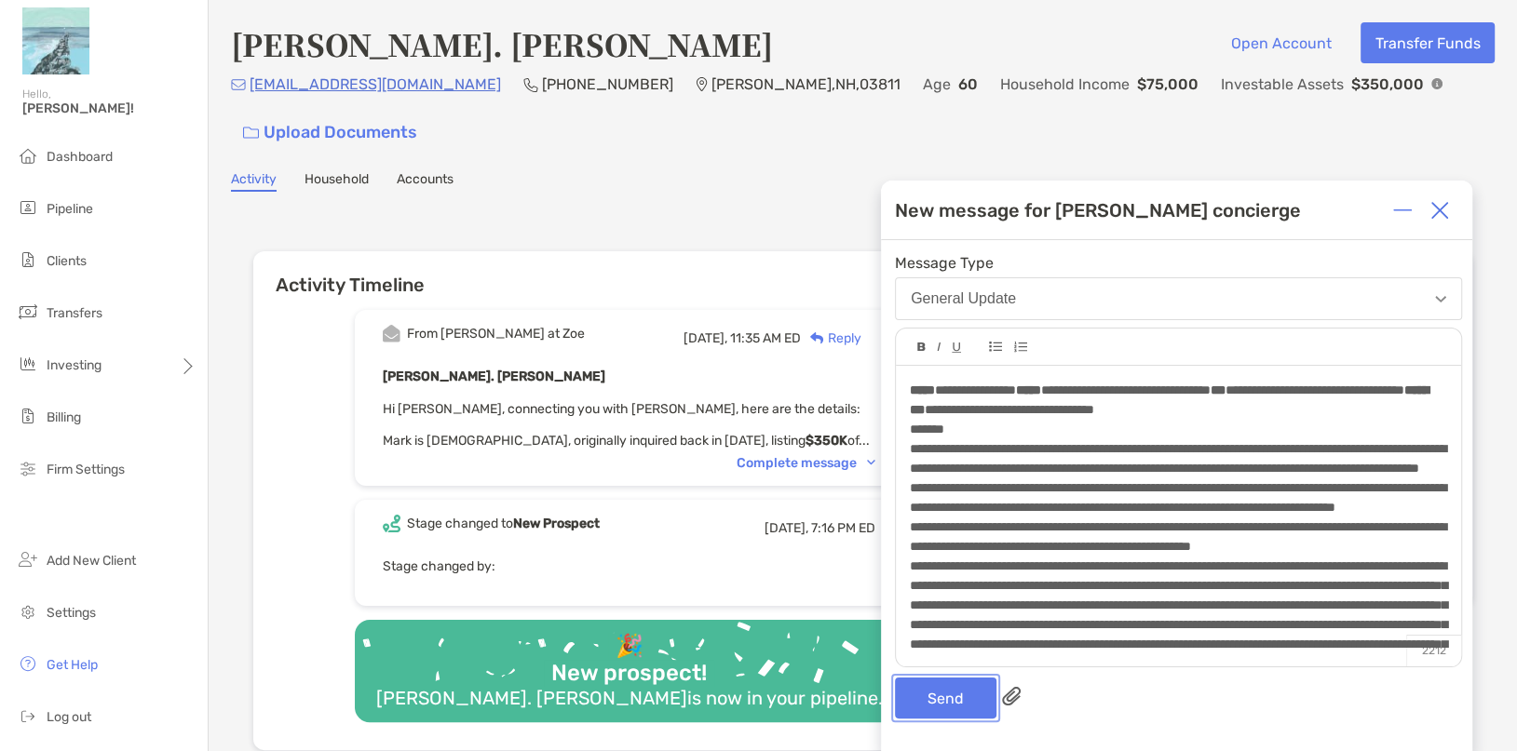
click at [921, 702] on button "Send" at bounding box center [945, 698] width 101 height 41
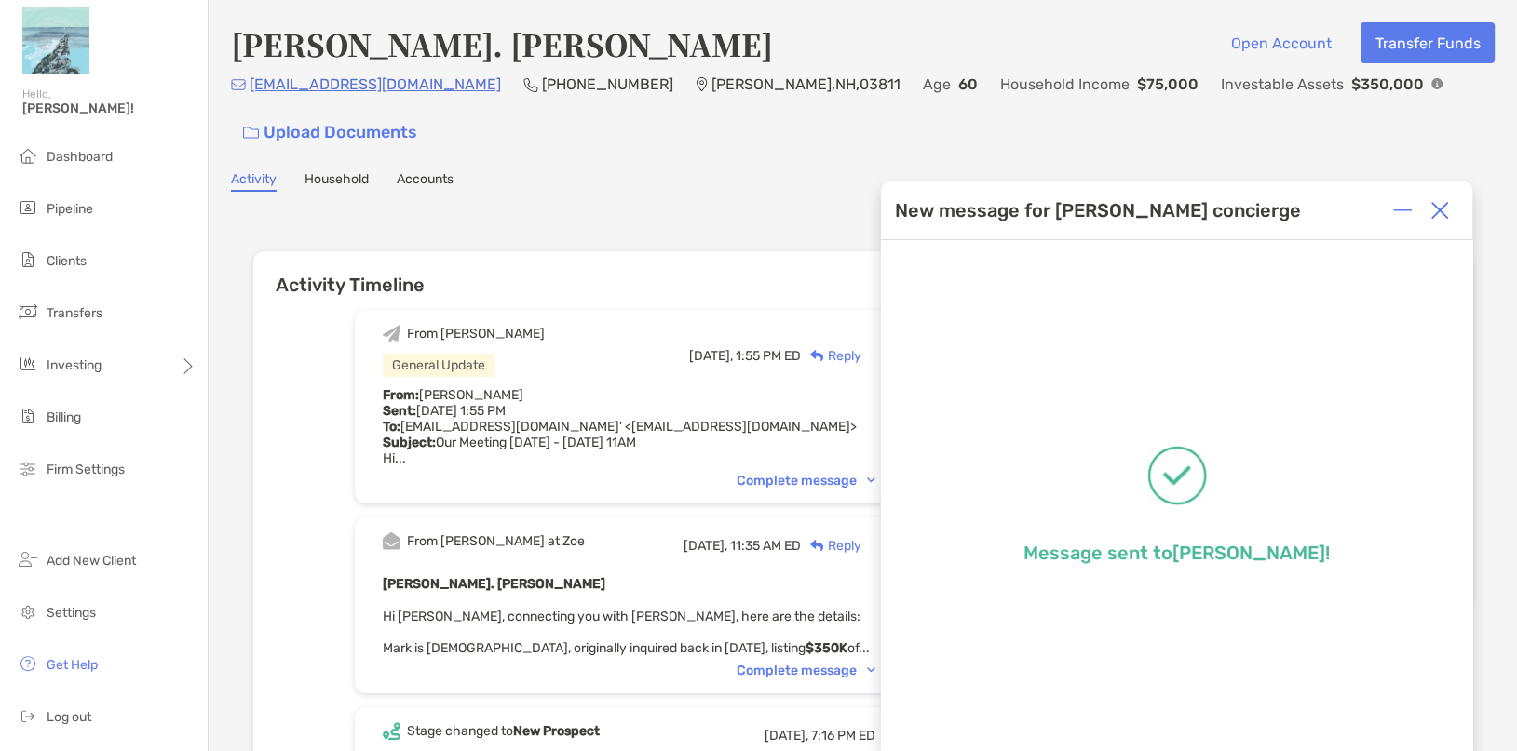
click at [1434, 205] on img at bounding box center [1439, 210] width 19 height 19
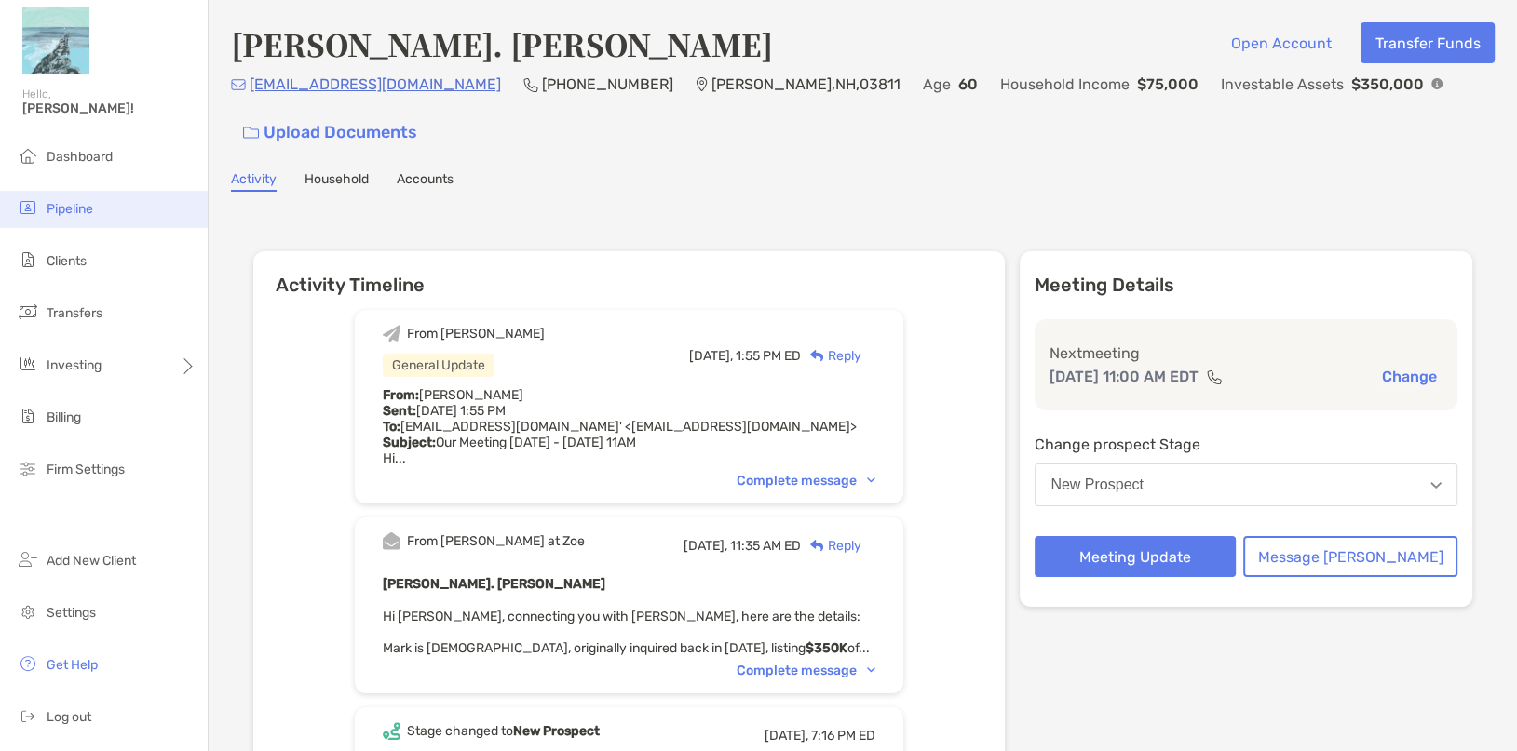
drag, startPoint x: 95, startPoint y: 213, endPoint x: 85, endPoint y: 213, distance: 10.2
click at [94, 213] on li "Pipeline" at bounding box center [104, 209] width 208 height 37
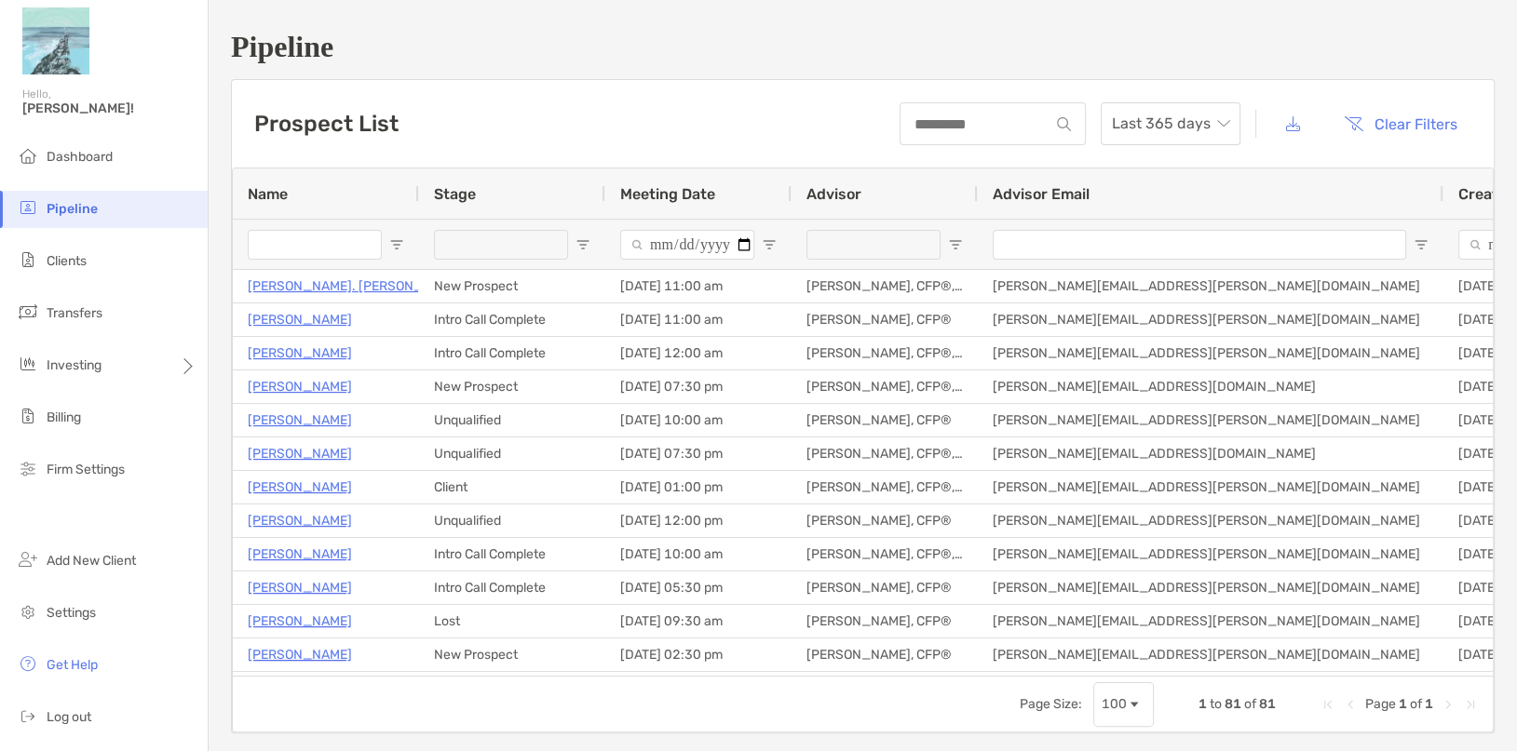
type input "**********"
type input "******"
